Goal: Task Accomplishment & Management: Manage account settings

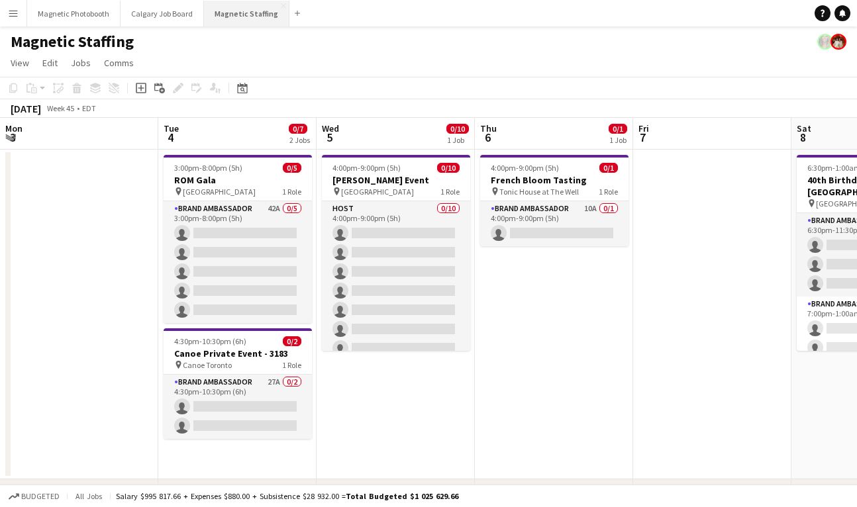
scroll to position [0, 503]
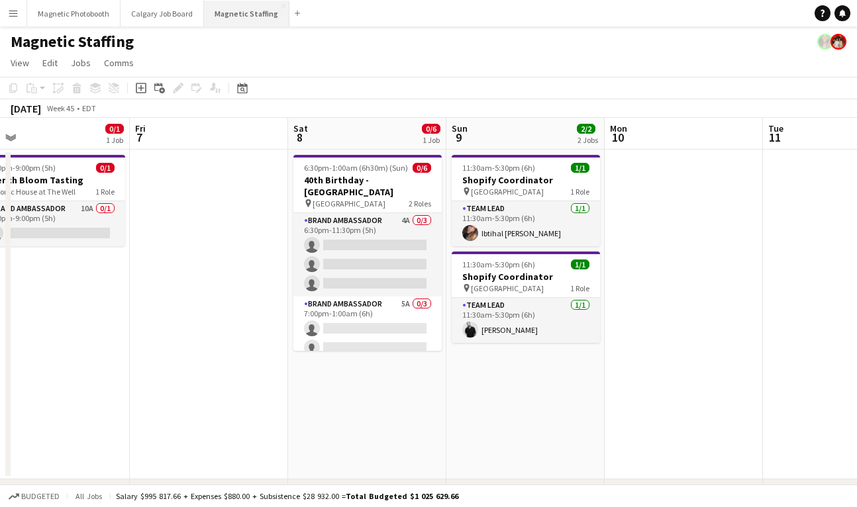
click at [232, 13] on button "Magnetic Staffing Close" at bounding box center [246, 14] width 85 height 26
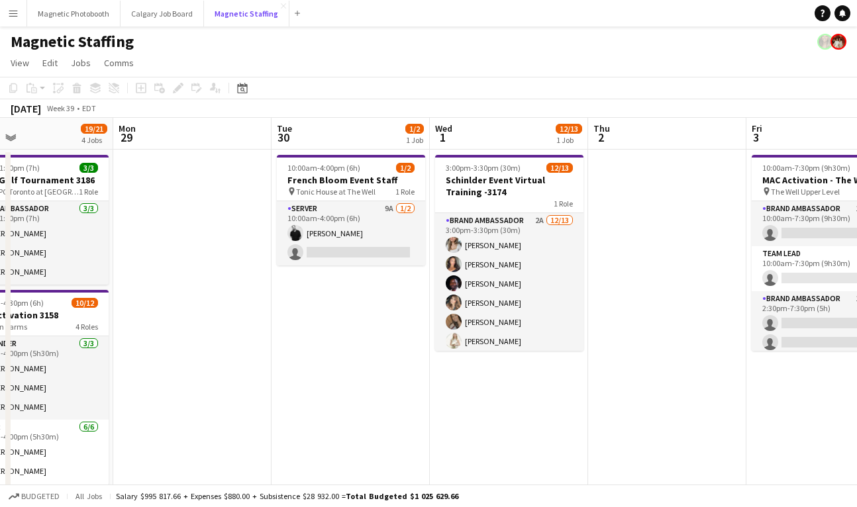
scroll to position [0, 535]
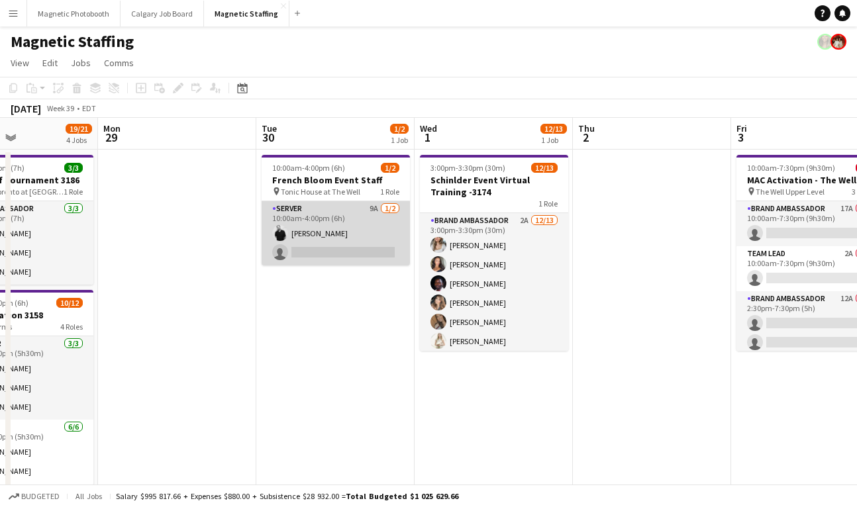
click at [318, 253] on app-card-role "Server 9A [DATE] 10:00am-4:00pm (6h) [PERSON_NAME] single-neutral-actions" at bounding box center [336, 233] width 148 height 64
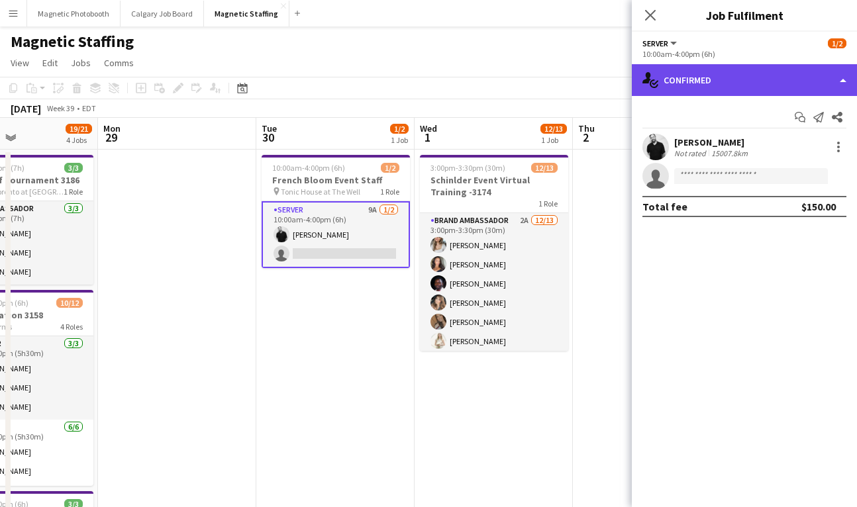
click at [722, 80] on div "single-neutral-actions-check-2 Confirmed" at bounding box center [744, 80] width 225 height 32
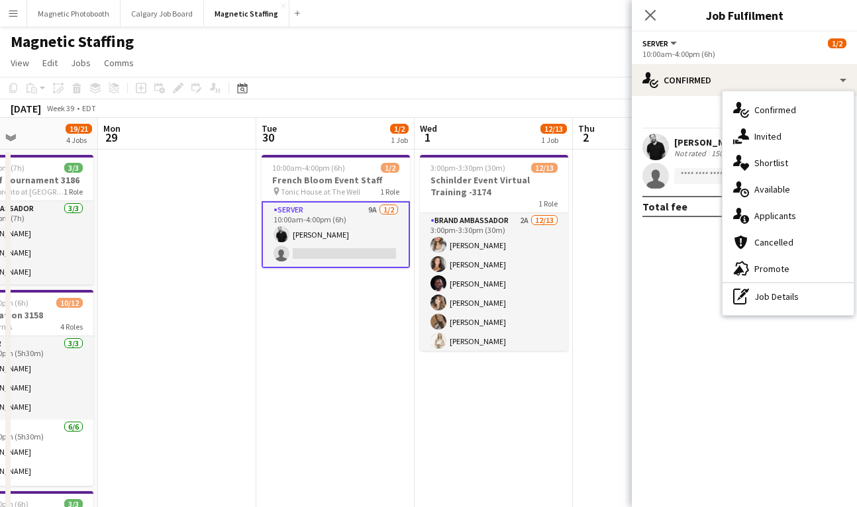
click at [797, 215] on div "single-neutral-actions-information Applicants" at bounding box center [787, 216] width 131 height 26
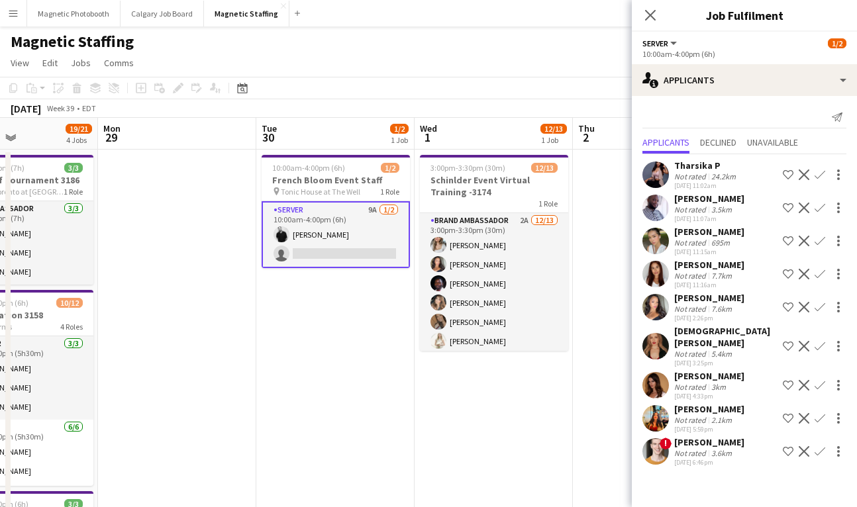
click at [718, 244] on div "695m" at bounding box center [721, 243] width 24 height 10
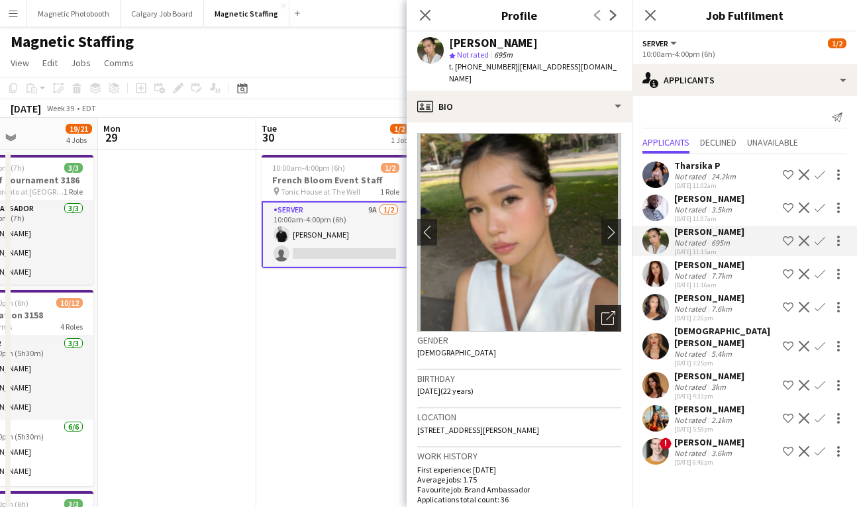
click at [605, 311] on icon "Open photos pop-in" at bounding box center [608, 318] width 14 height 14
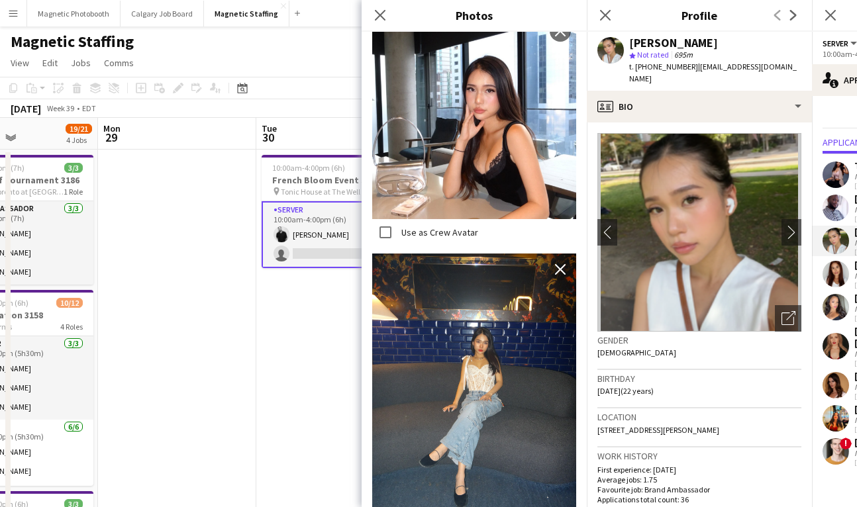
scroll to position [977, 0]
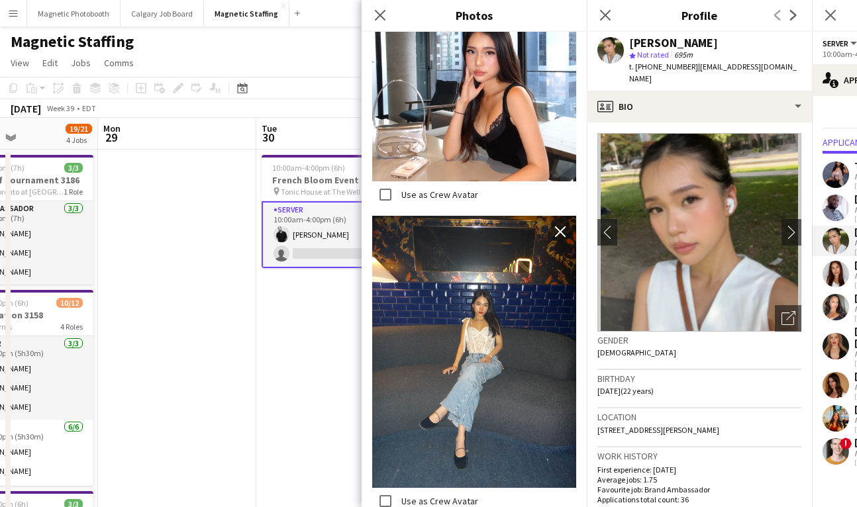
click at [607, 12] on icon "Close pop-in" at bounding box center [605, 15] width 11 height 11
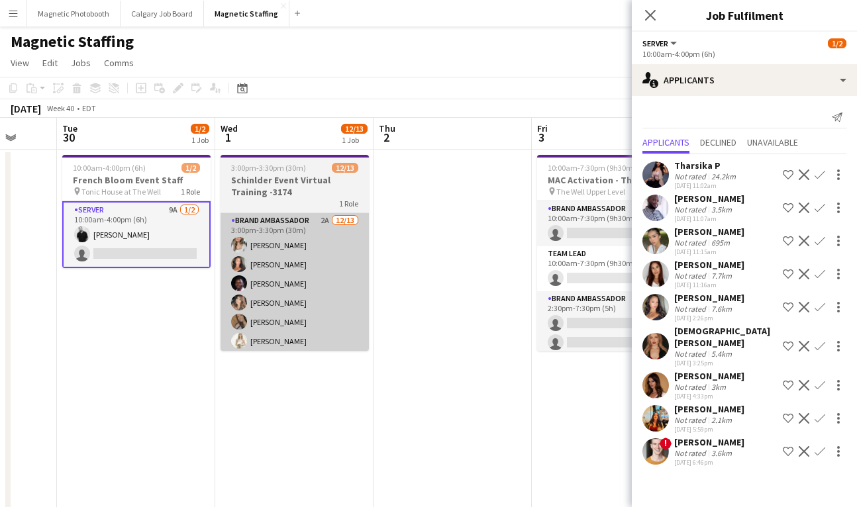
scroll to position [0, 417]
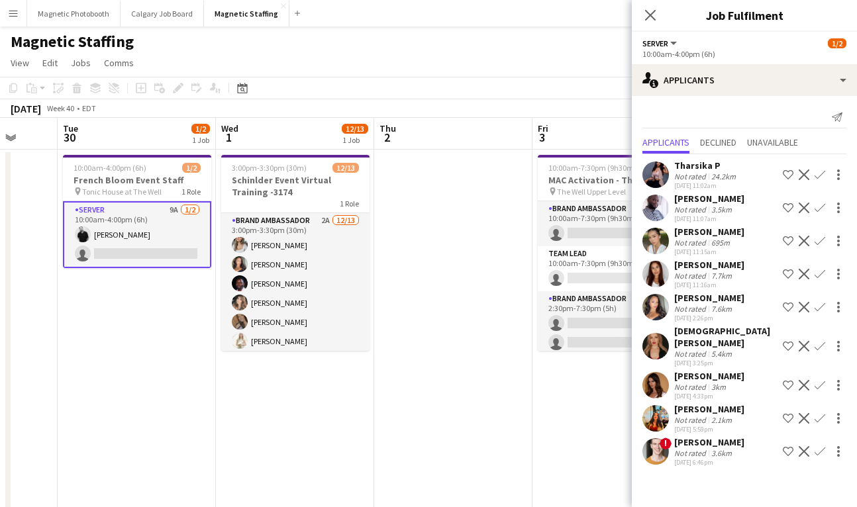
click at [715, 382] on div "3km" at bounding box center [719, 387] width 20 height 10
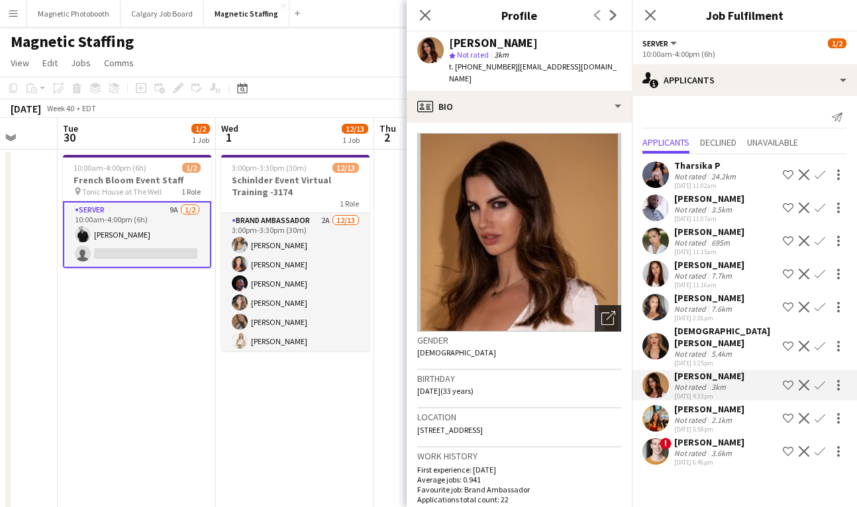
click at [608, 311] on icon "Open photos pop-in" at bounding box center [608, 318] width 14 height 14
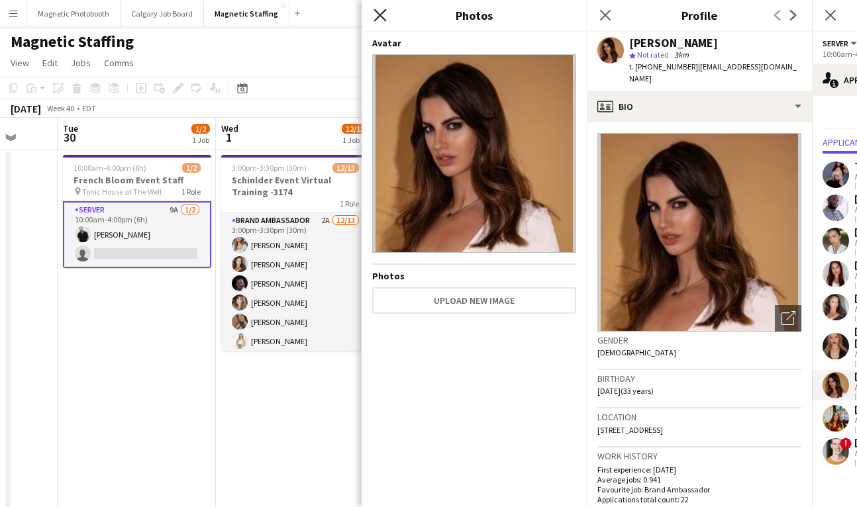
click at [374, 19] on icon "Close pop-in" at bounding box center [379, 15] width 13 height 13
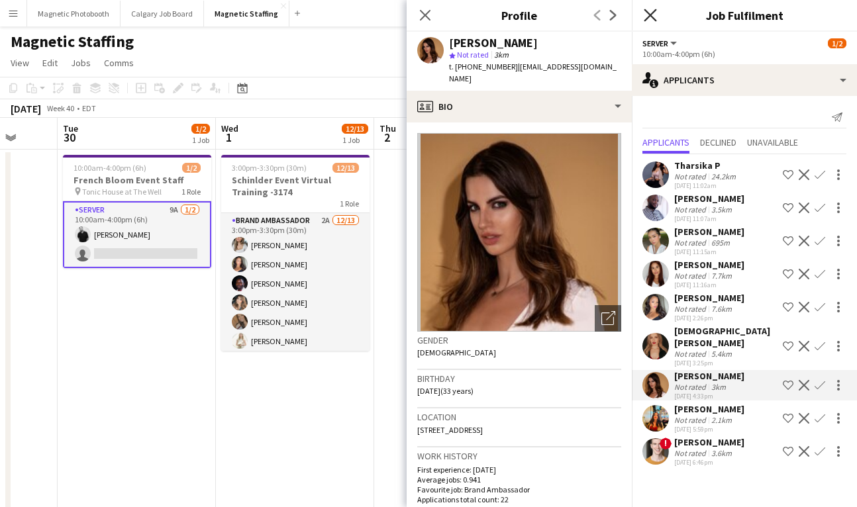
click at [652, 16] on icon at bounding box center [650, 15] width 13 height 13
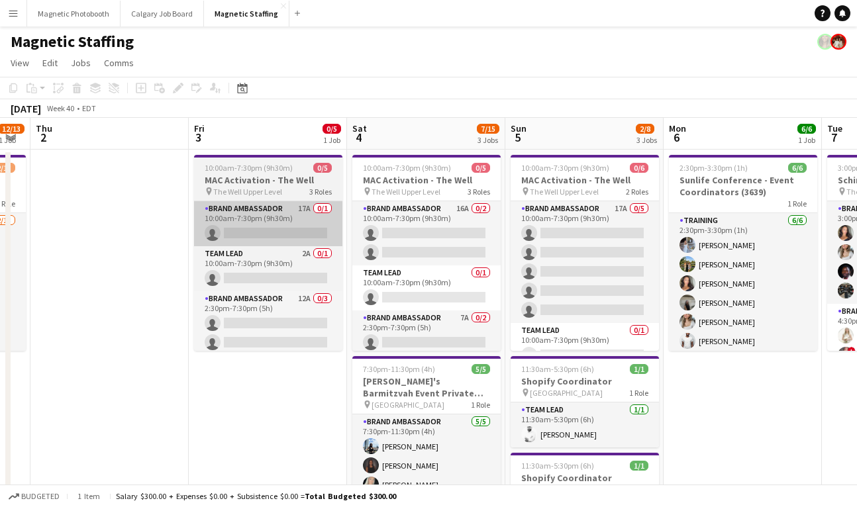
scroll to position [0, 362]
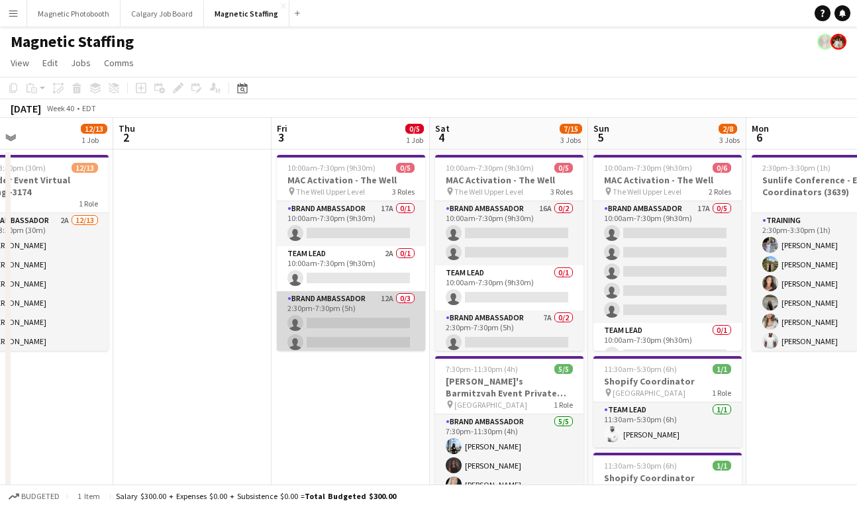
click at [338, 325] on app-card-role "Brand Ambassador 12A 0/3 2:30pm-7:30pm (5h) single-neutral-actions single-neutr…" at bounding box center [351, 332] width 148 height 83
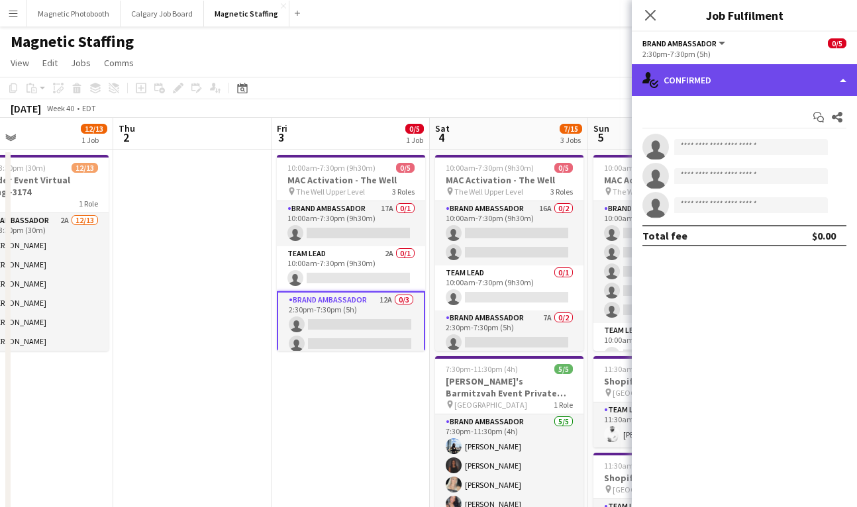
click at [720, 91] on div "single-neutral-actions-check-2 Confirmed" at bounding box center [744, 80] width 225 height 32
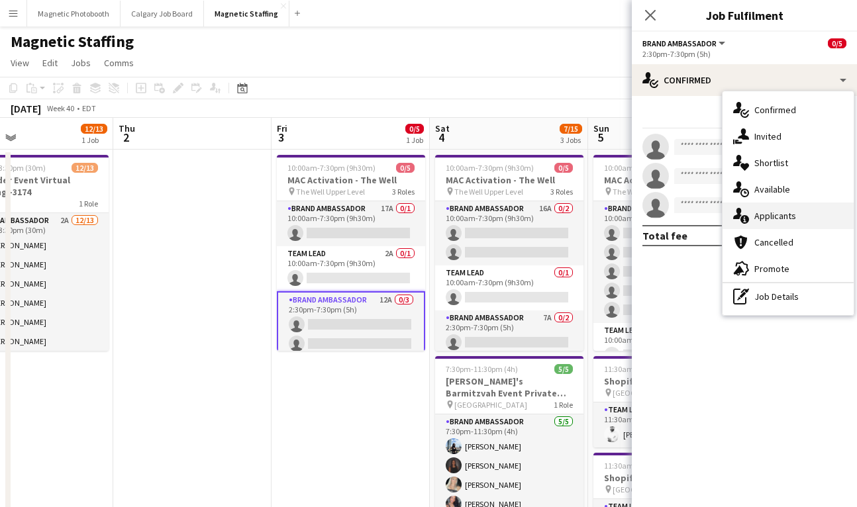
click at [757, 219] on span "Applicants" at bounding box center [775, 216] width 42 height 12
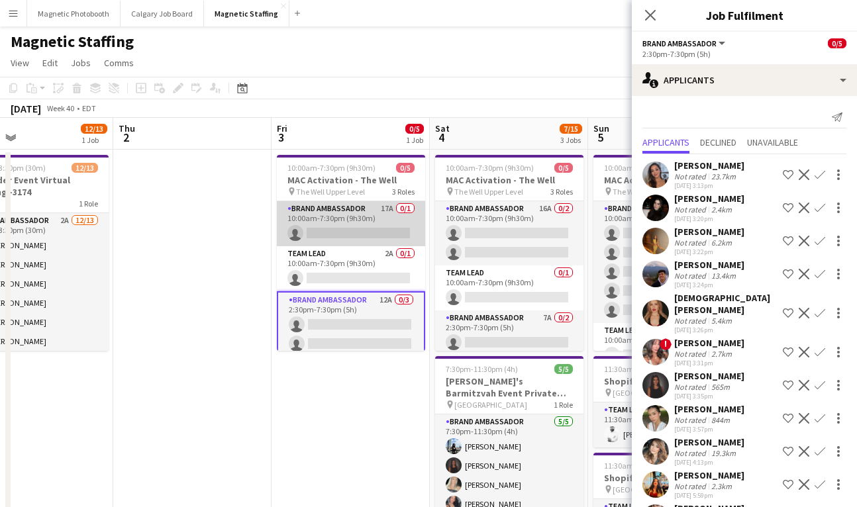
scroll to position [26, 0]
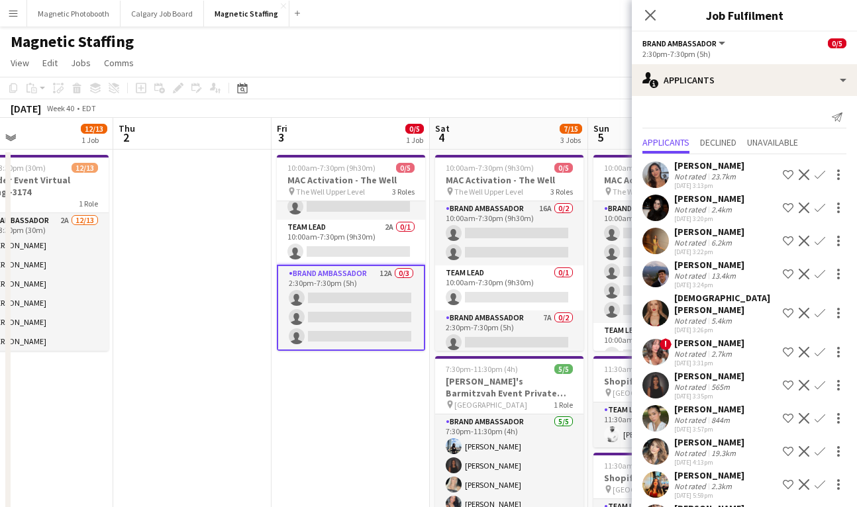
click at [821, 173] on app-icon "Confirm" at bounding box center [819, 175] width 11 height 11
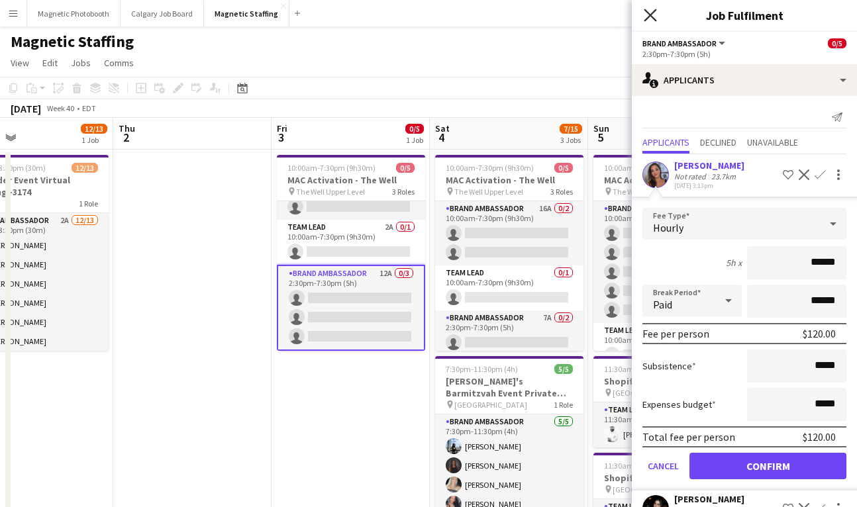
click at [650, 13] on icon "Close pop-in" at bounding box center [650, 15] width 13 height 13
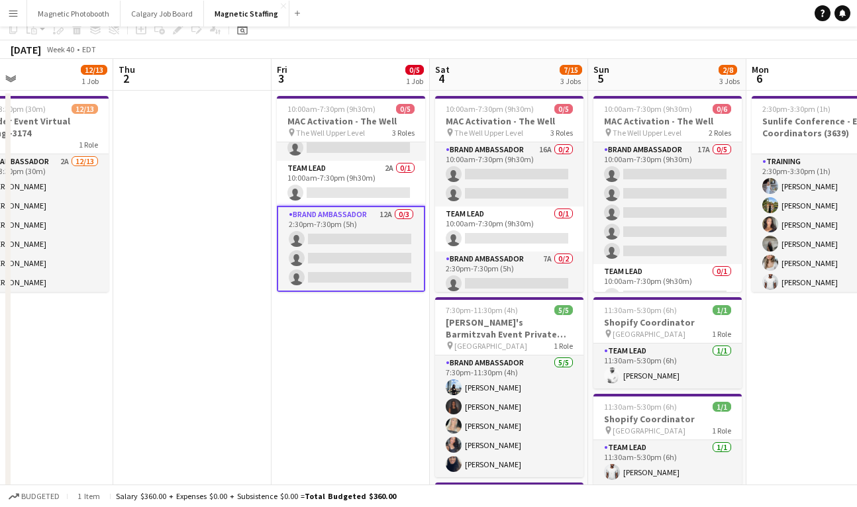
scroll to position [0, 0]
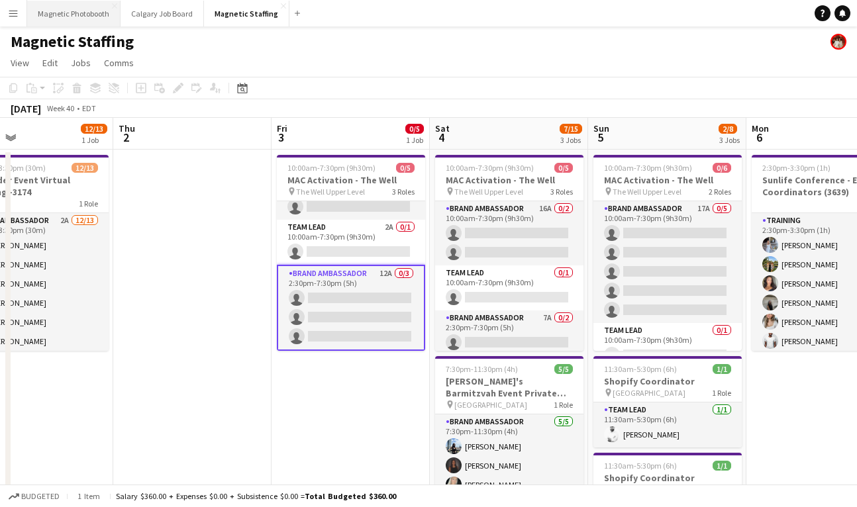
click at [86, 13] on button "Magnetic Photobooth Close" at bounding box center [73, 14] width 93 height 26
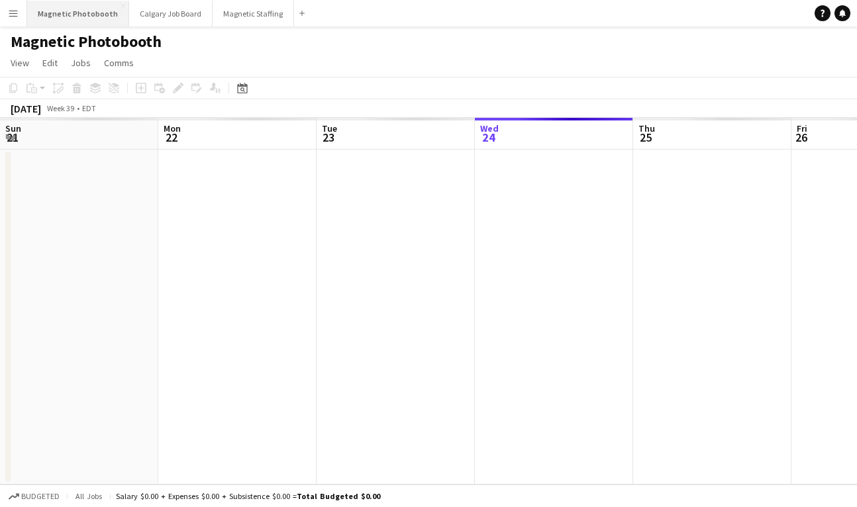
scroll to position [0, 317]
